Goal: Information Seeking & Learning: Learn about a topic

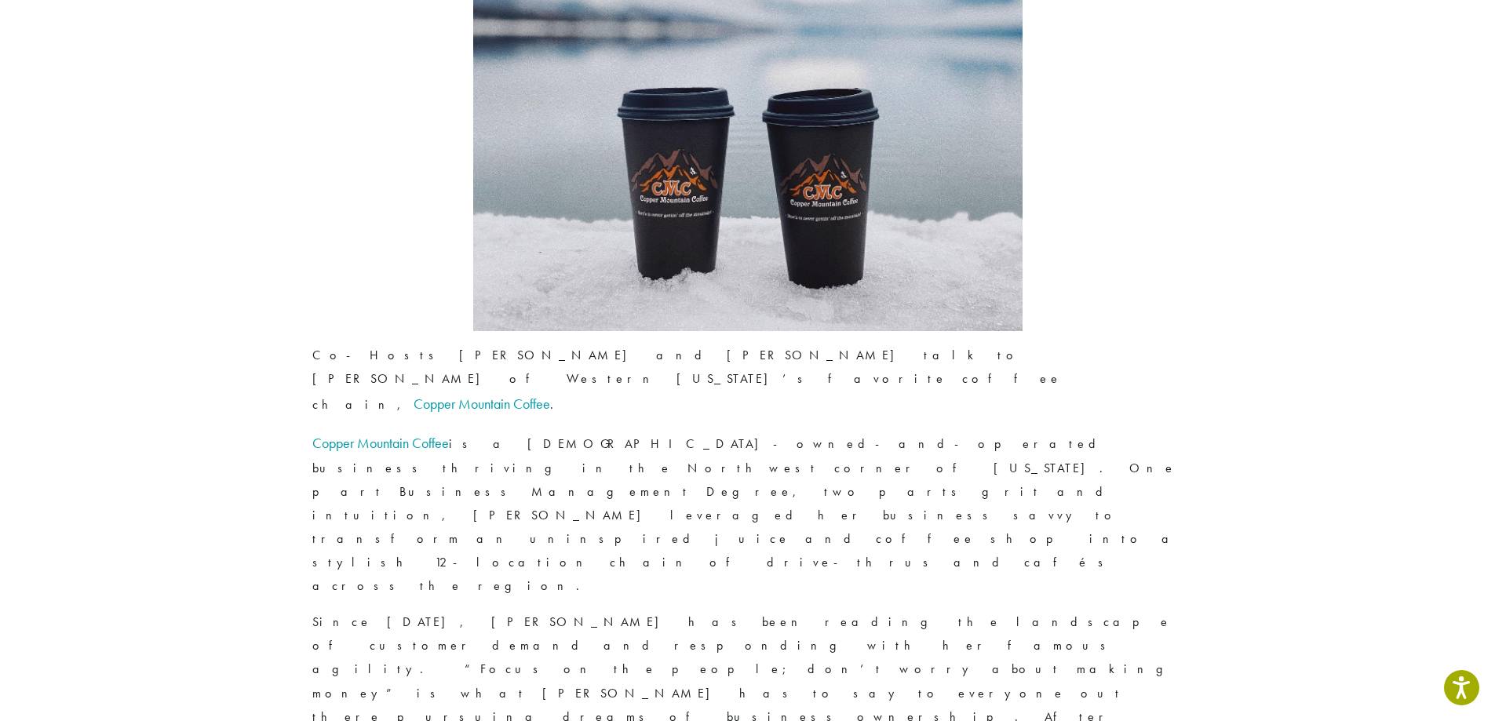
scroll to position [785, 0]
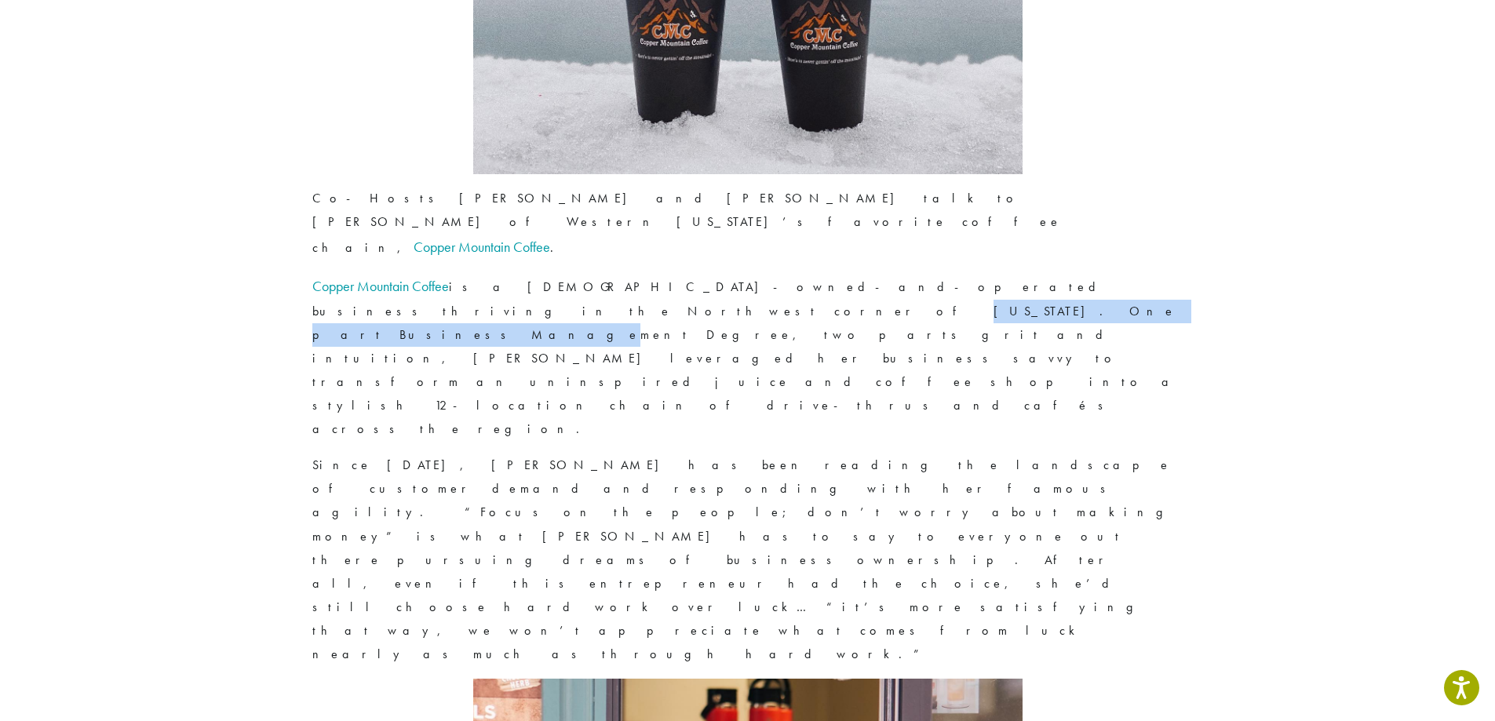
drag, startPoint x: 894, startPoint y: 215, endPoint x: 1089, endPoint y: 219, distance: 195.4
click at [1089, 273] on p "Copper Mountain Coffee is a [DEMOGRAPHIC_DATA]-owned-and-operated business thri…" at bounding box center [747, 357] width 871 height 168
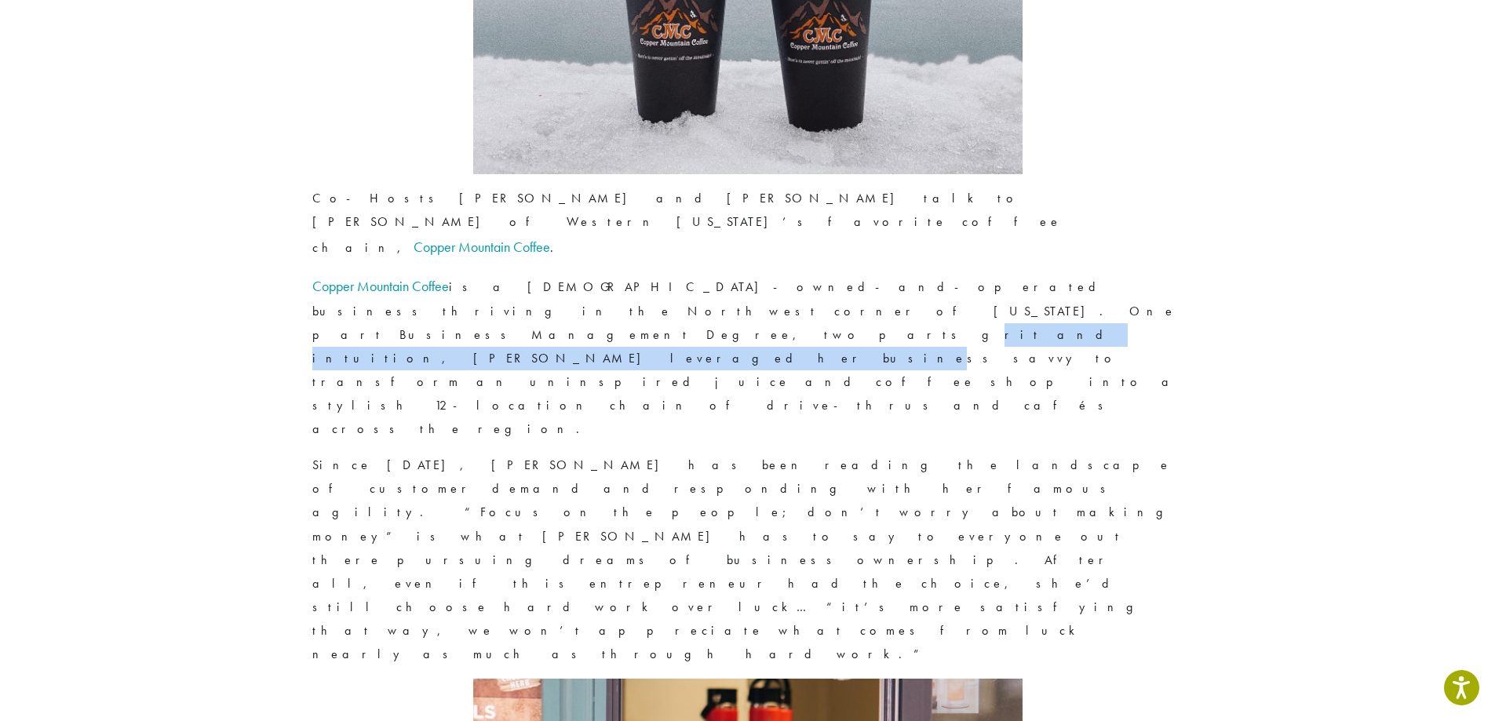
drag, startPoint x: 402, startPoint y: 235, endPoint x: 619, endPoint y: 235, distance: 216.5
click at [592, 273] on p "Copper Mountain Coffee is a [DEMOGRAPHIC_DATA]-owned-and-operated business thri…" at bounding box center [747, 357] width 871 height 168
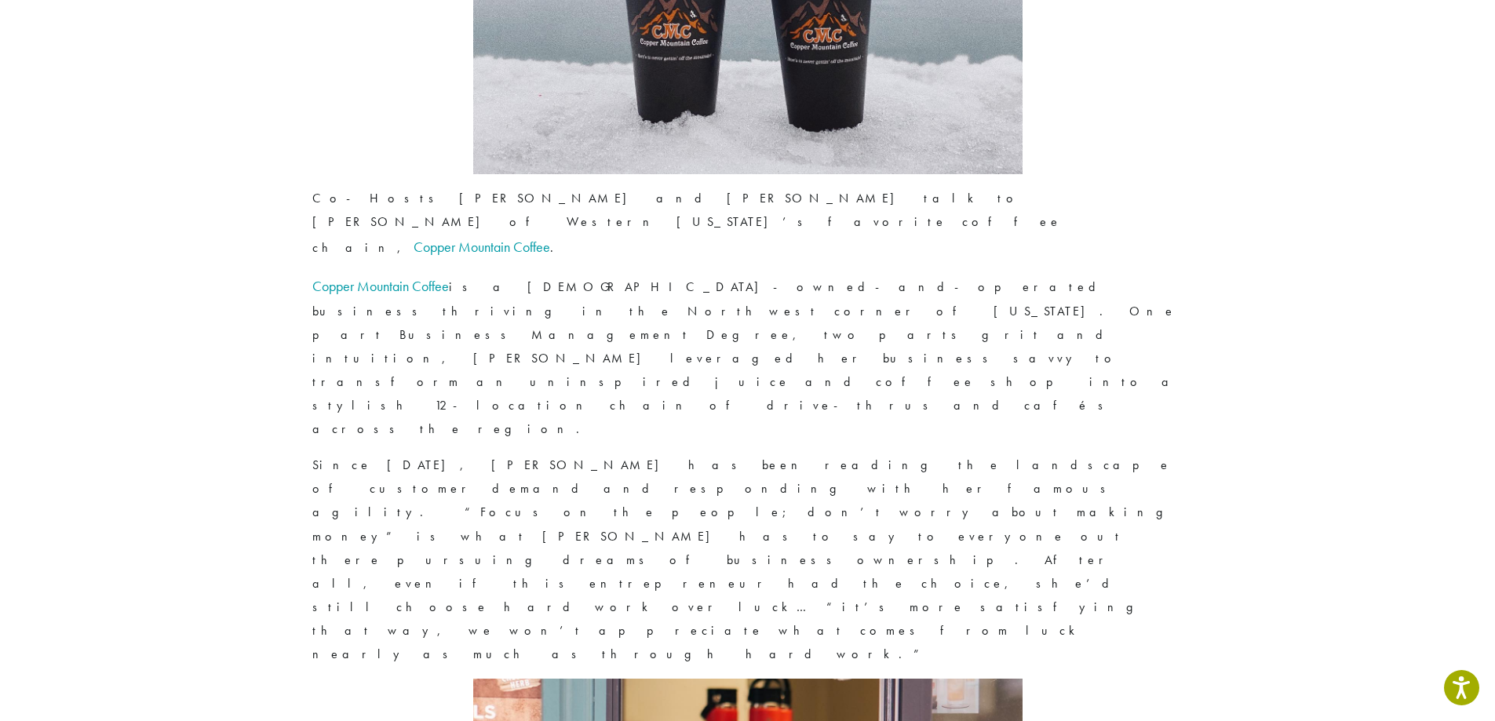
click at [732, 273] on p "Copper Mountain Coffee is a [DEMOGRAPHIC_DATA]-owned-and-operated business thri…" at bounding box center [747, 357] width 871 height 168
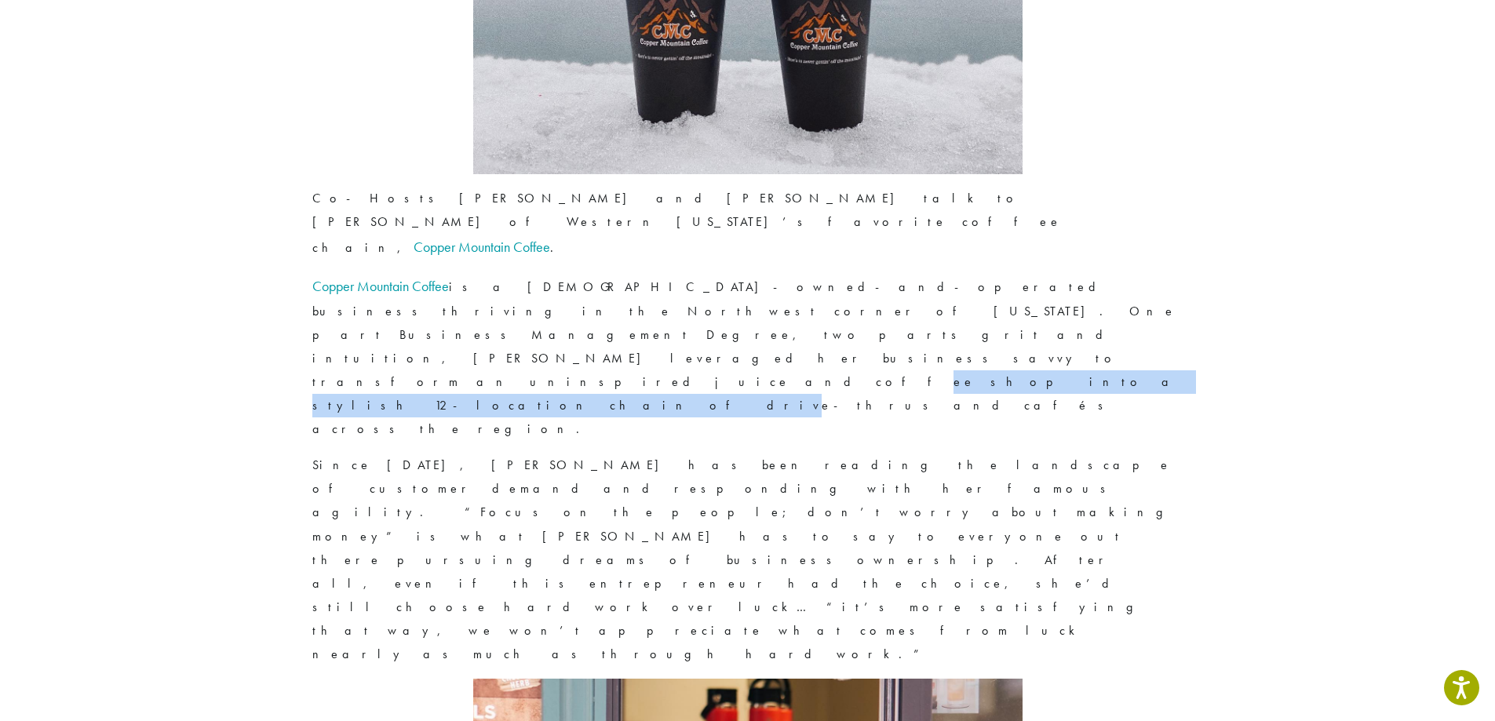
drag, startPoint x: 1055, startPoint y: 236, endPoint x: 823, endPoint y: 242, distance: 232.3
click at [823, 273] on p "Copper Mountain Coffee is a [DEMOGRAPHIC_DATA]-owned-and-operated business thri…" at bounding box center [747, 357] width 871 height 168
click at [967, 273] on p "Copper Mountain Coffee is a [DEMOGRAPHIC_DATA]-owned-and-operated business thri…" at bounding box center [747, 357] width 871 height 168
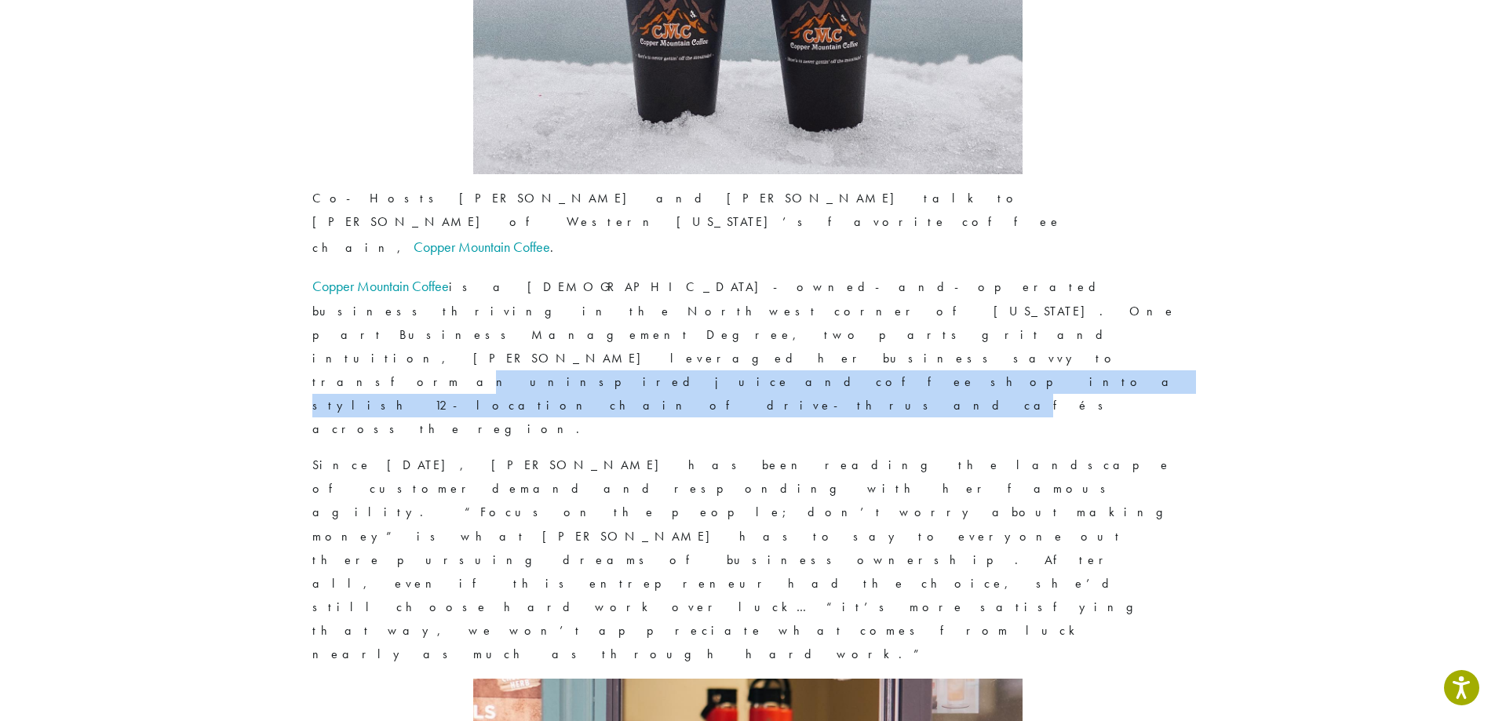
drag, startPoint x: 1118, startPoint y: 238, endPoint x: 701, endPoint y: 242, distance: 417.4
click at [701, 273] on p "Copper Mountain Coffee is a [DEMOGRAPHIC_DATA]-owned-and-operated business thri…" at bounding box center [747, 357] width 871 height 168
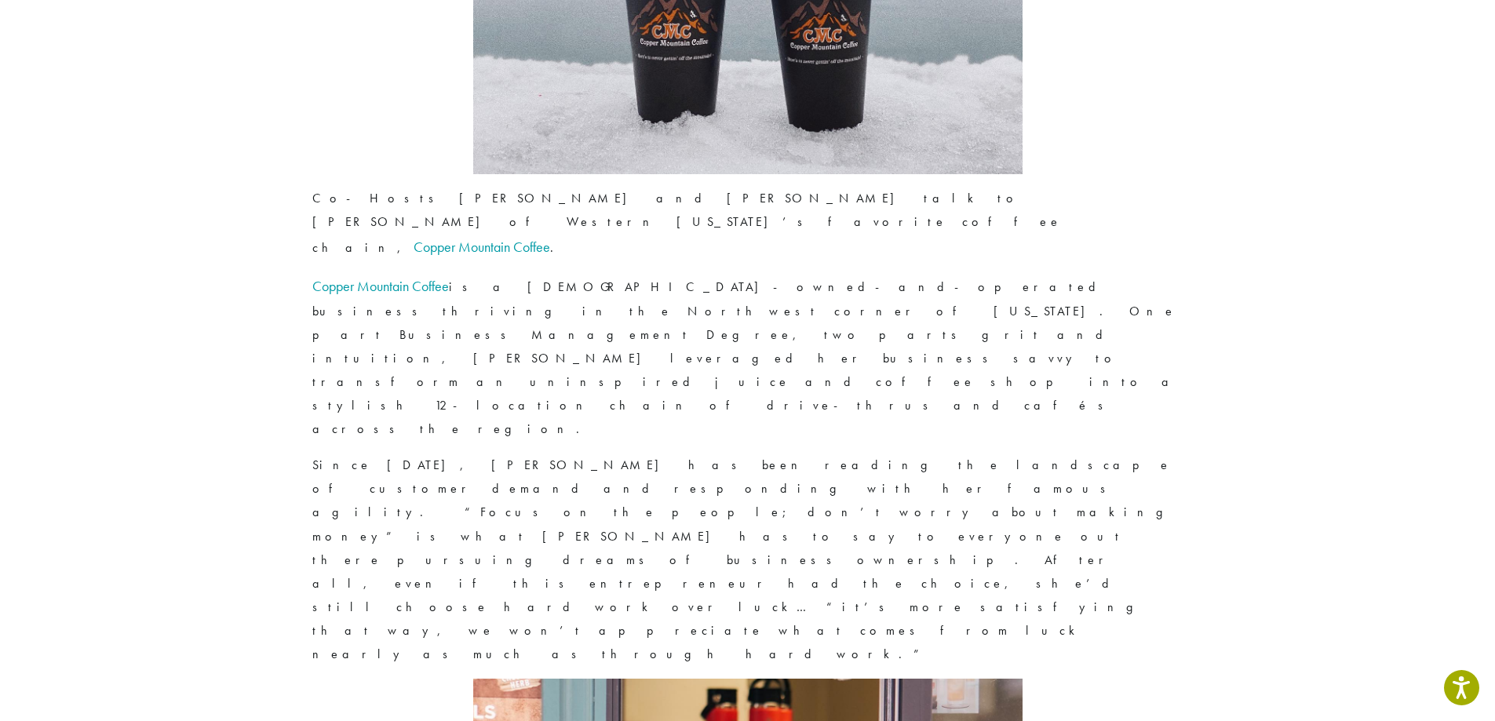
click at [485, 273] on p "Copper Mountain Coffee is a [DEMOGRAPHIC_DATA]-owned-and-operated business thri…" at bounding box center [747, 357] width 871 height 168
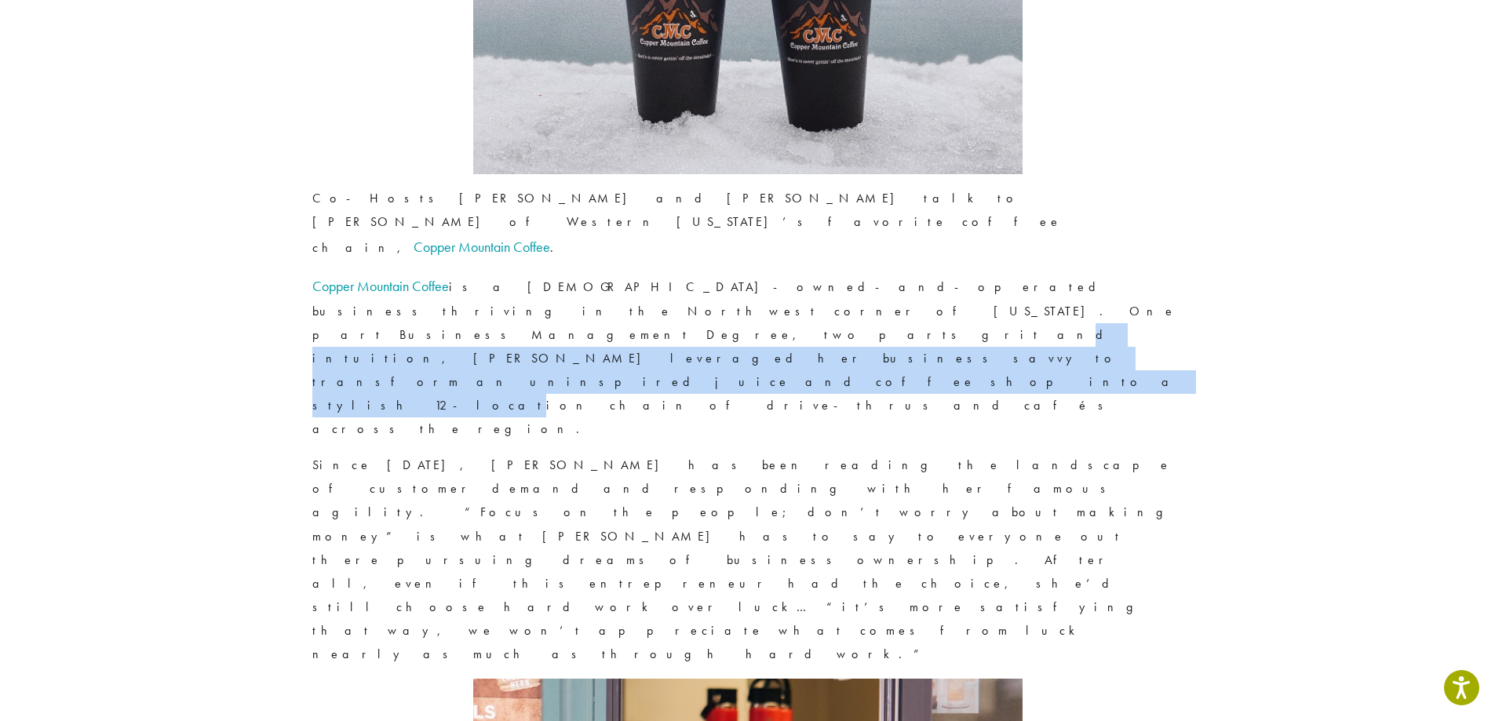
drag, startPoint x: 367, startPoint y: 238, endPoint x: 970, endPoint y: 249, distance: 603.4
click at [970, 273] on p "Copper Mountain Coffee is a [DEMOGRAPHIC_DATA]-owned-and-operated business thri…" at bounding box center [747, 357] width 871 height 168
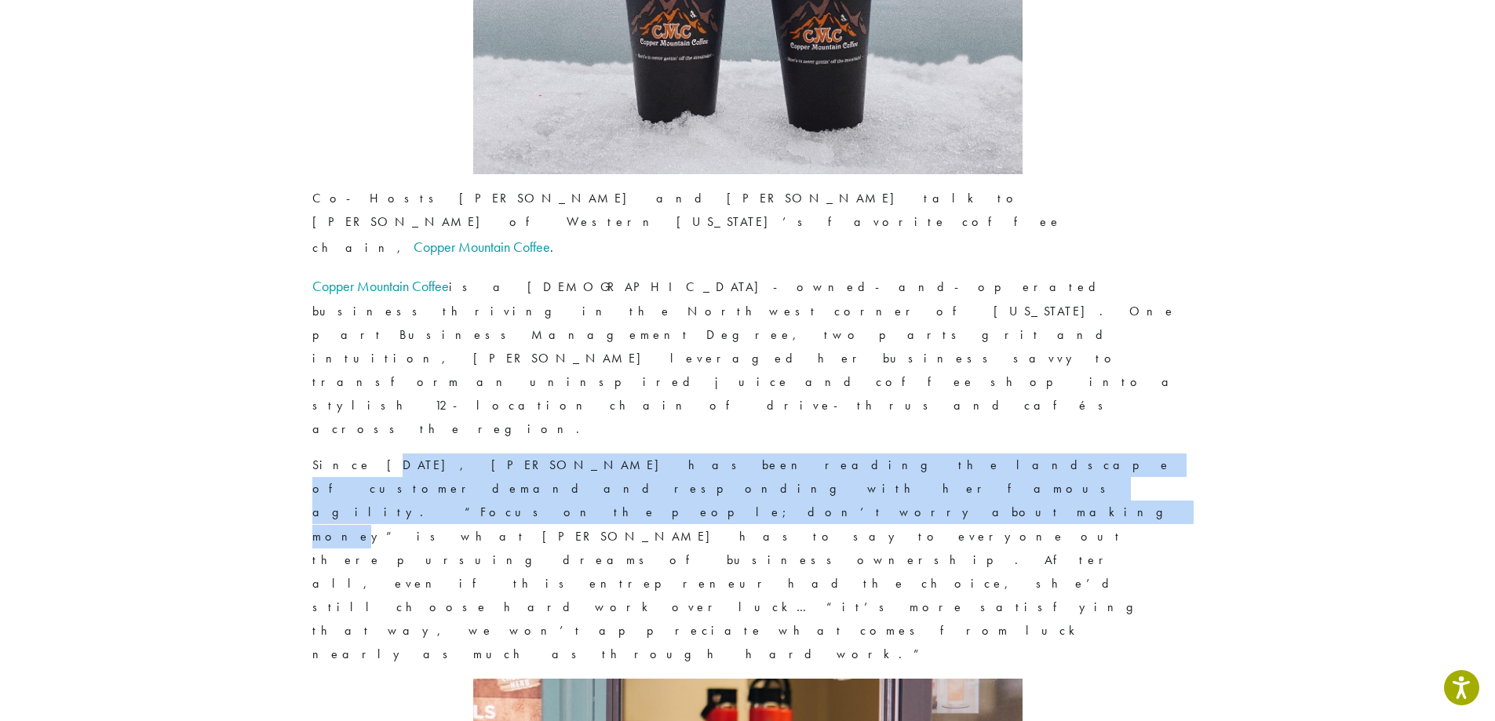
drag, startPoint x: 367, startPoint y: 276, endPoint x: 1397, endPoint y: 283, distance: 1030.1
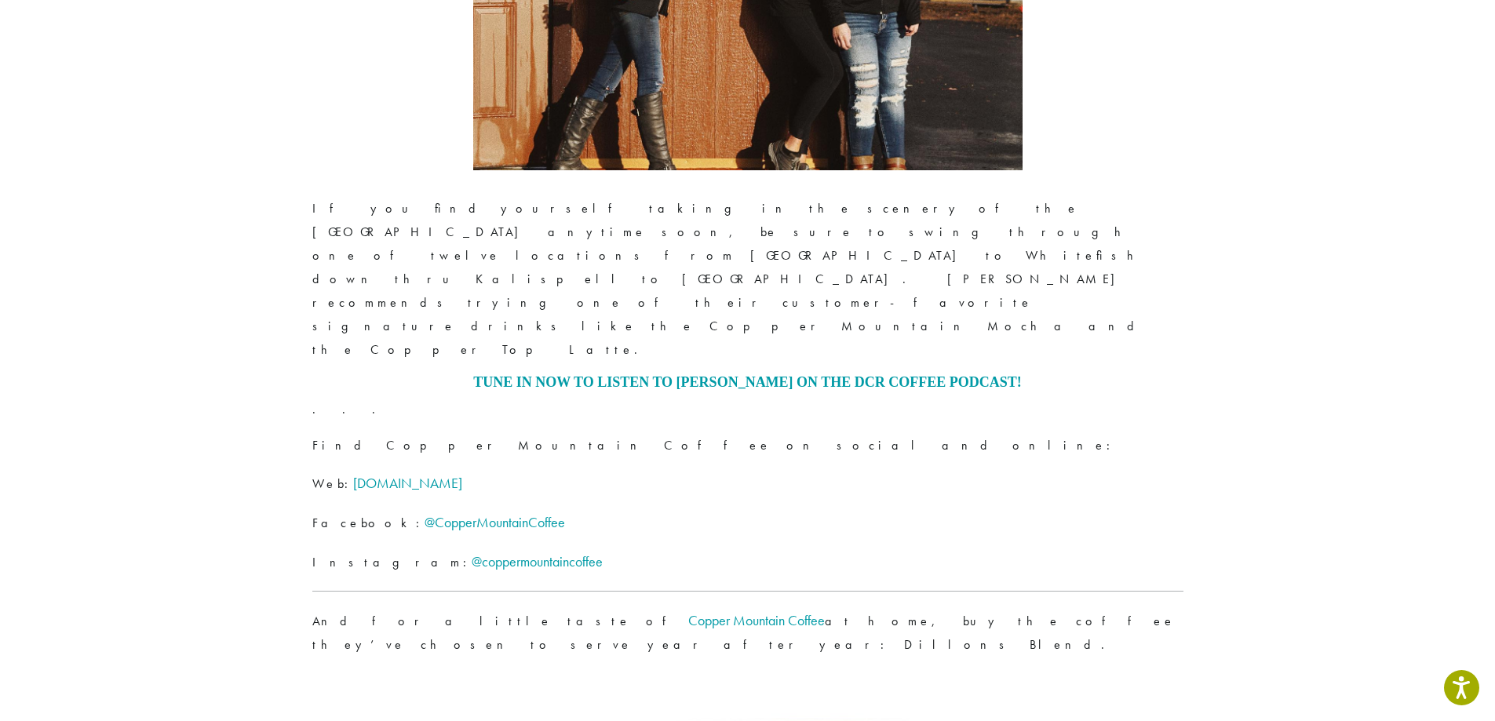
scroll to position [3060, 0]
